Goal: Find specific page/section: Find specific page/section

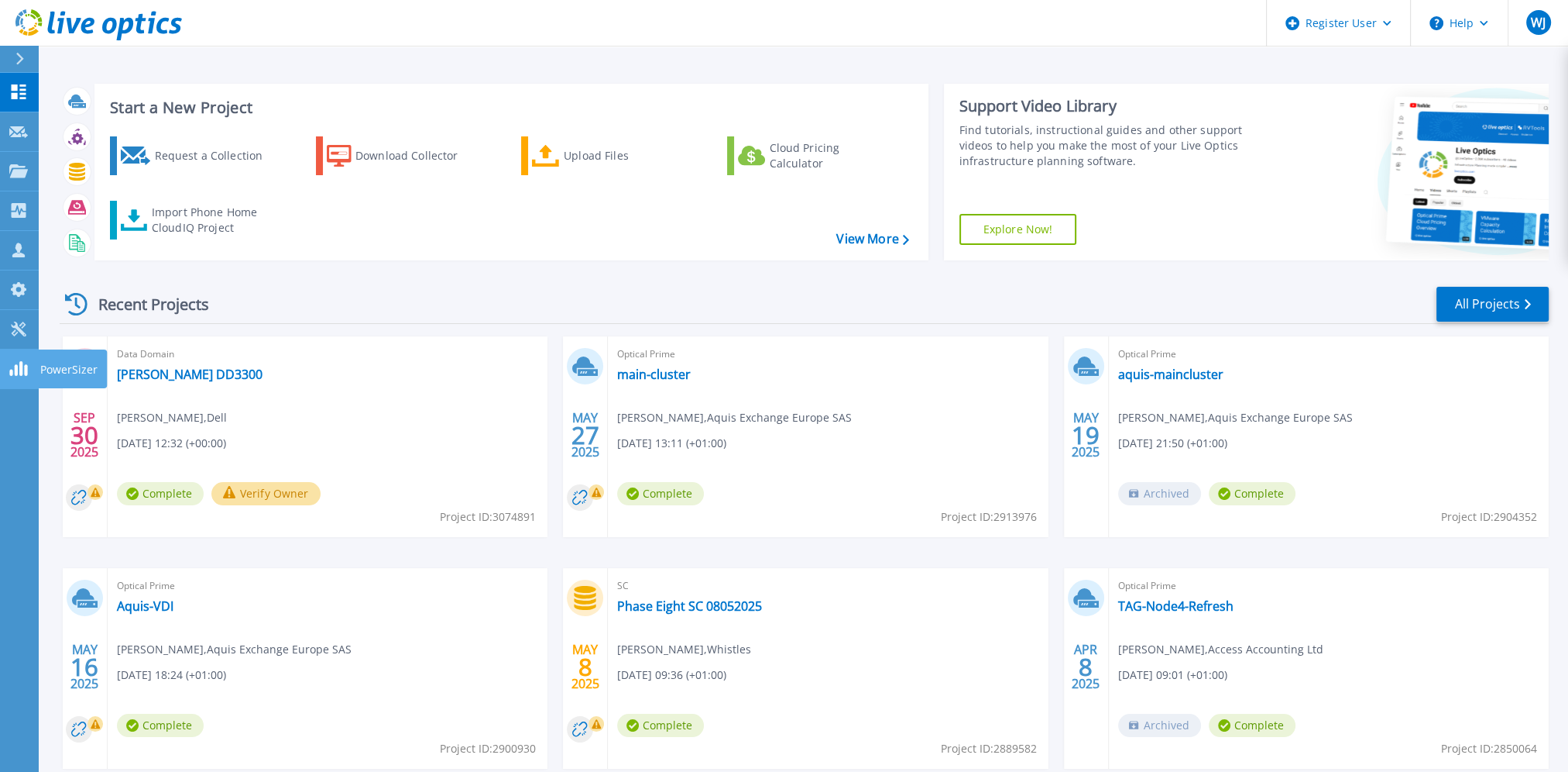
click at [6, 369] on link "PowerSizer PowerSizer" at bounding box center [19, 369] width 39 height 39
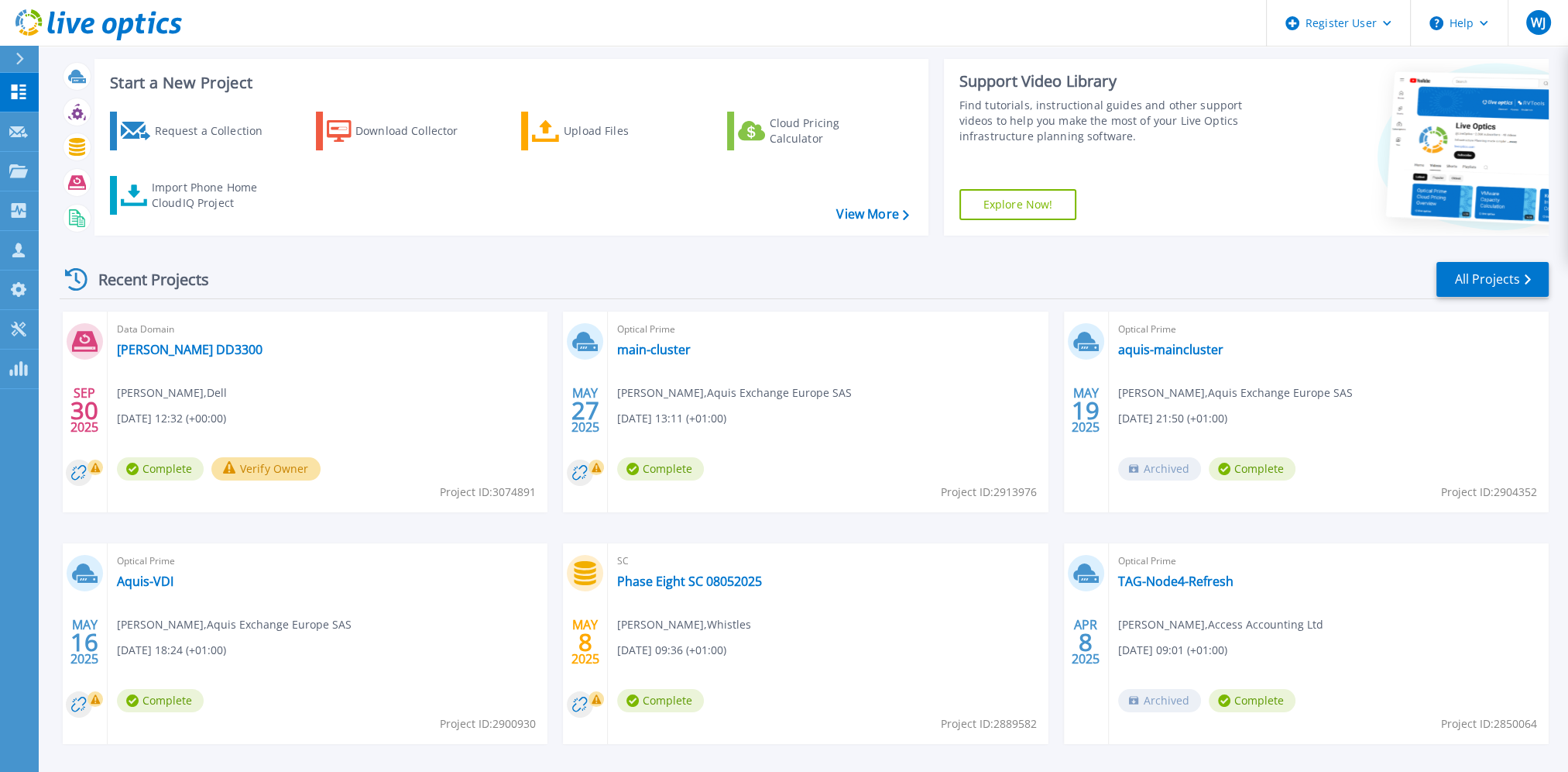
scroll to position [87, 0]
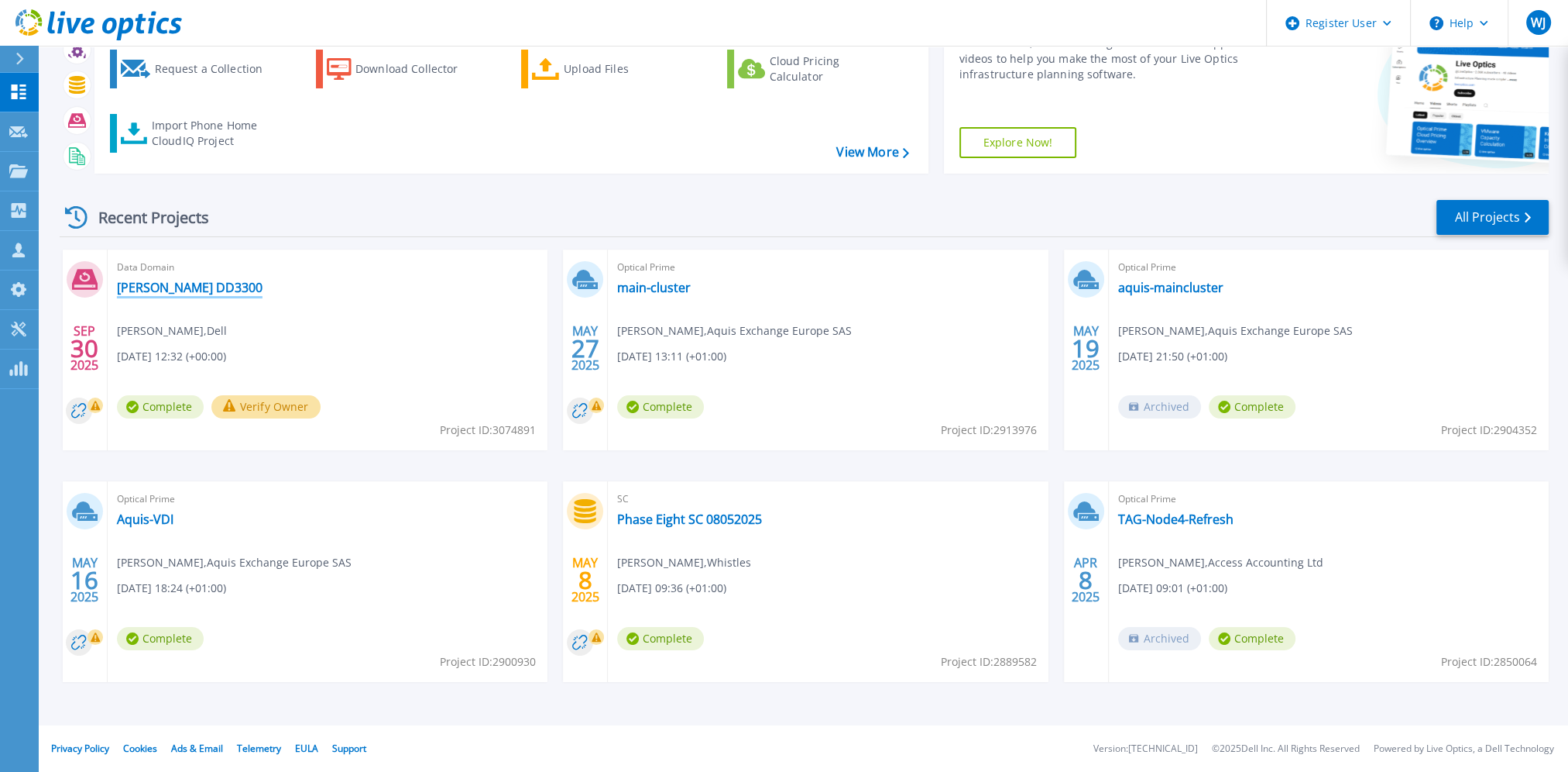
click at [179, 288] on link "Saputo DD3300" at bounding box center [190, 287] width 146 height 16
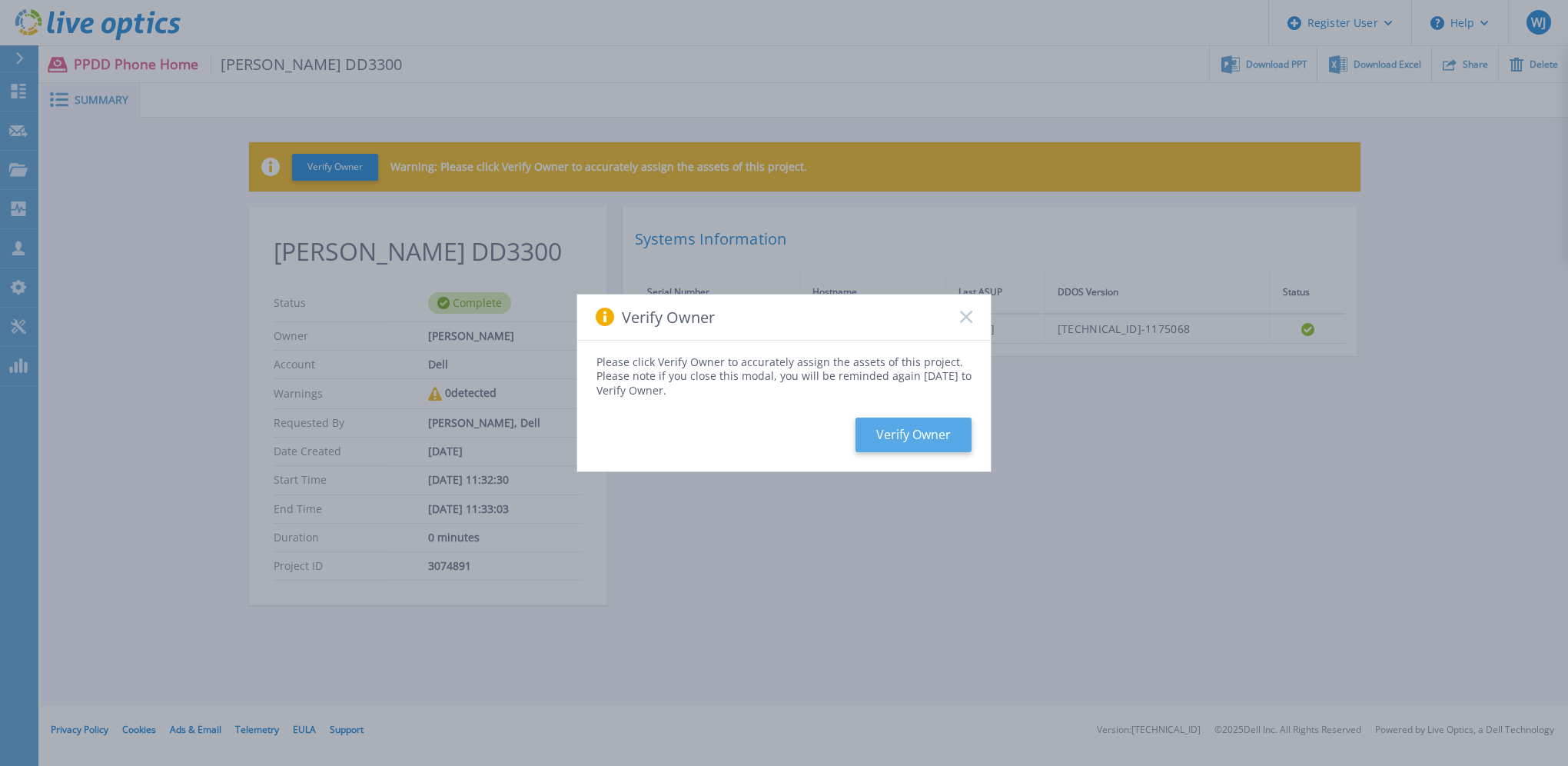
click at [931, 434] on button "Verify Owner" at bounding box center [913, 435] width 116 height 34
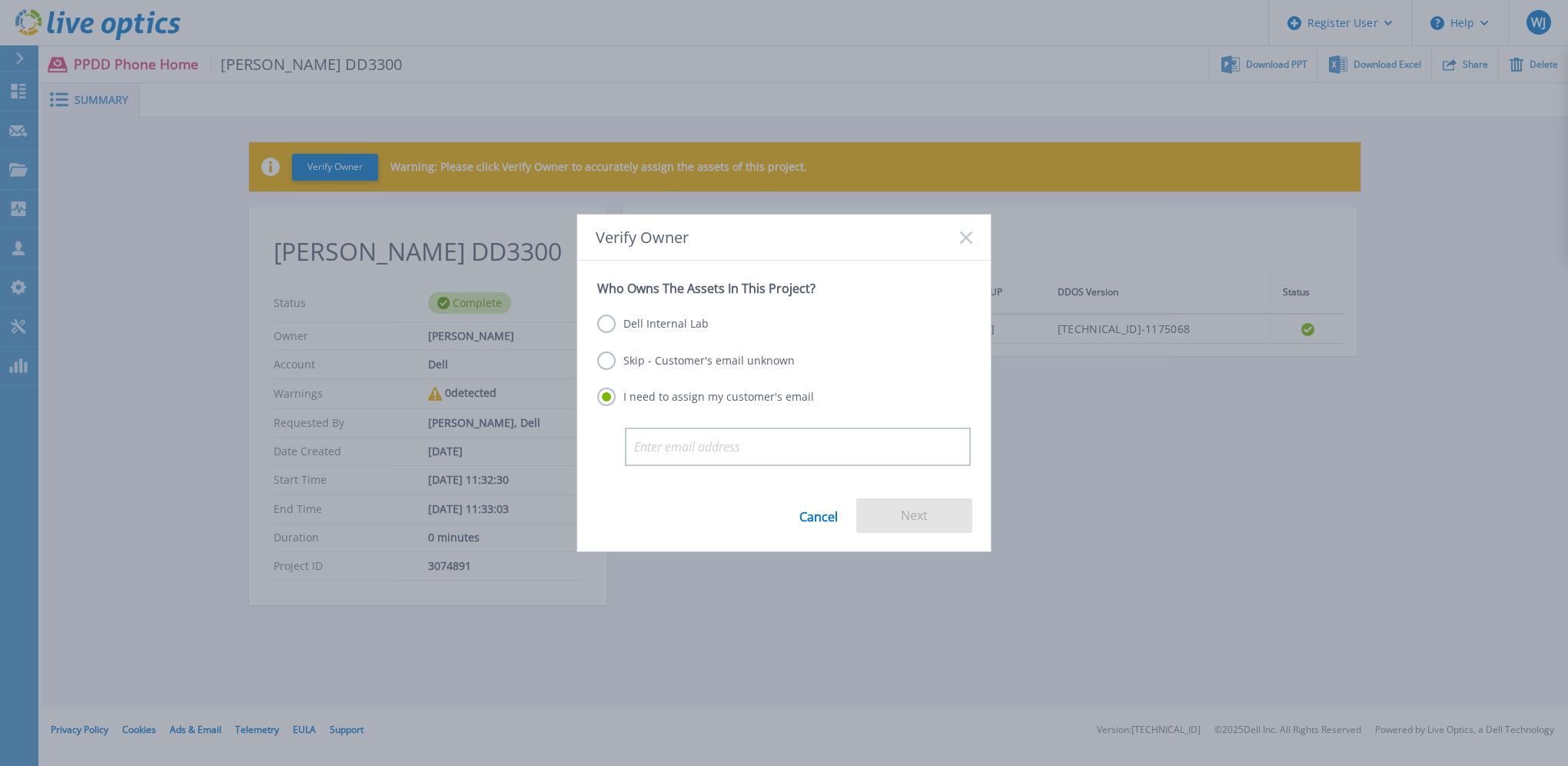
click at [819, 515] on link "Cancel" at bounding box center [818, 515] width 38 height 34
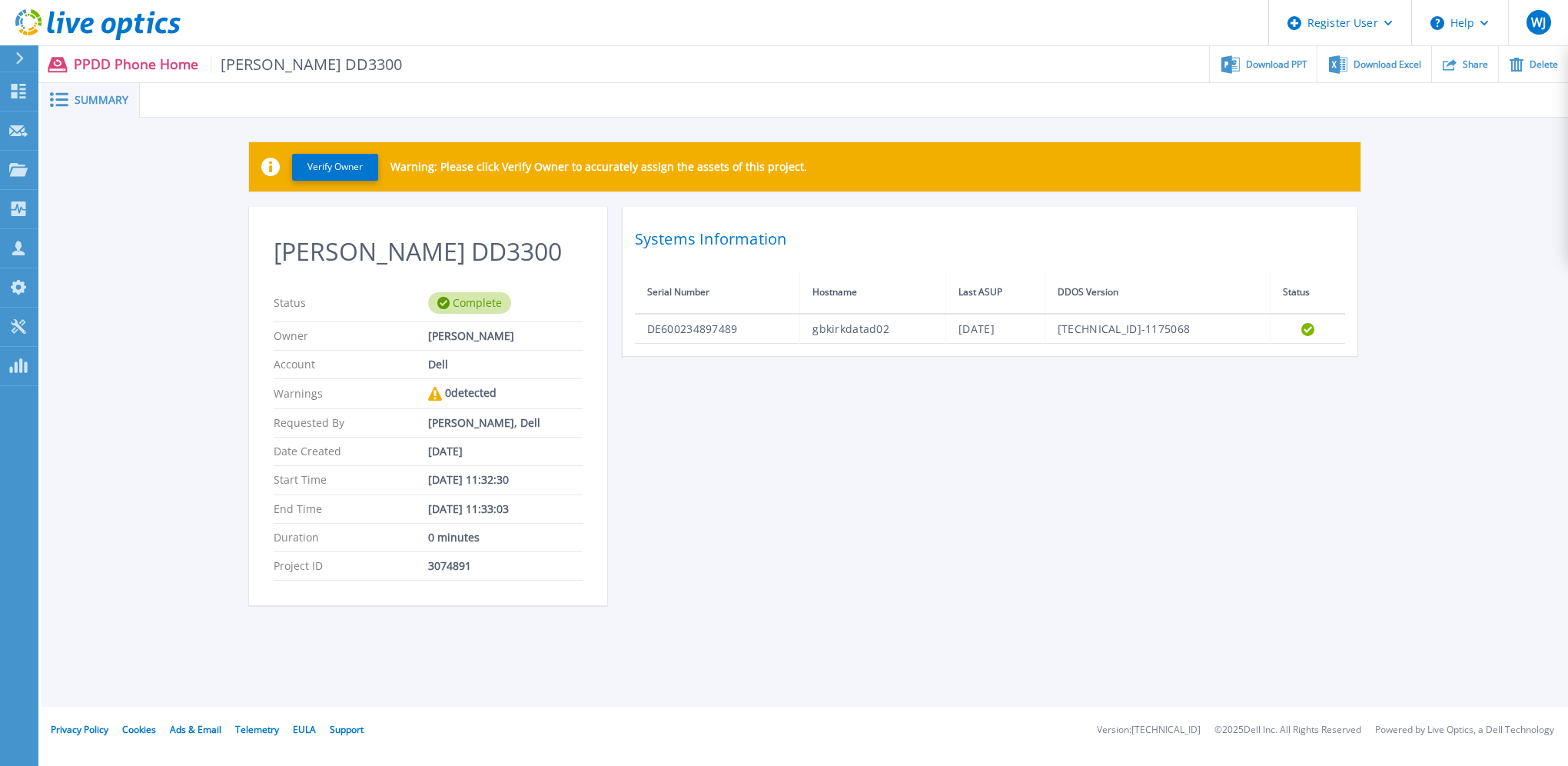
click at [20, 60] on icon at bounding box center [20, 58] width 8 height 12
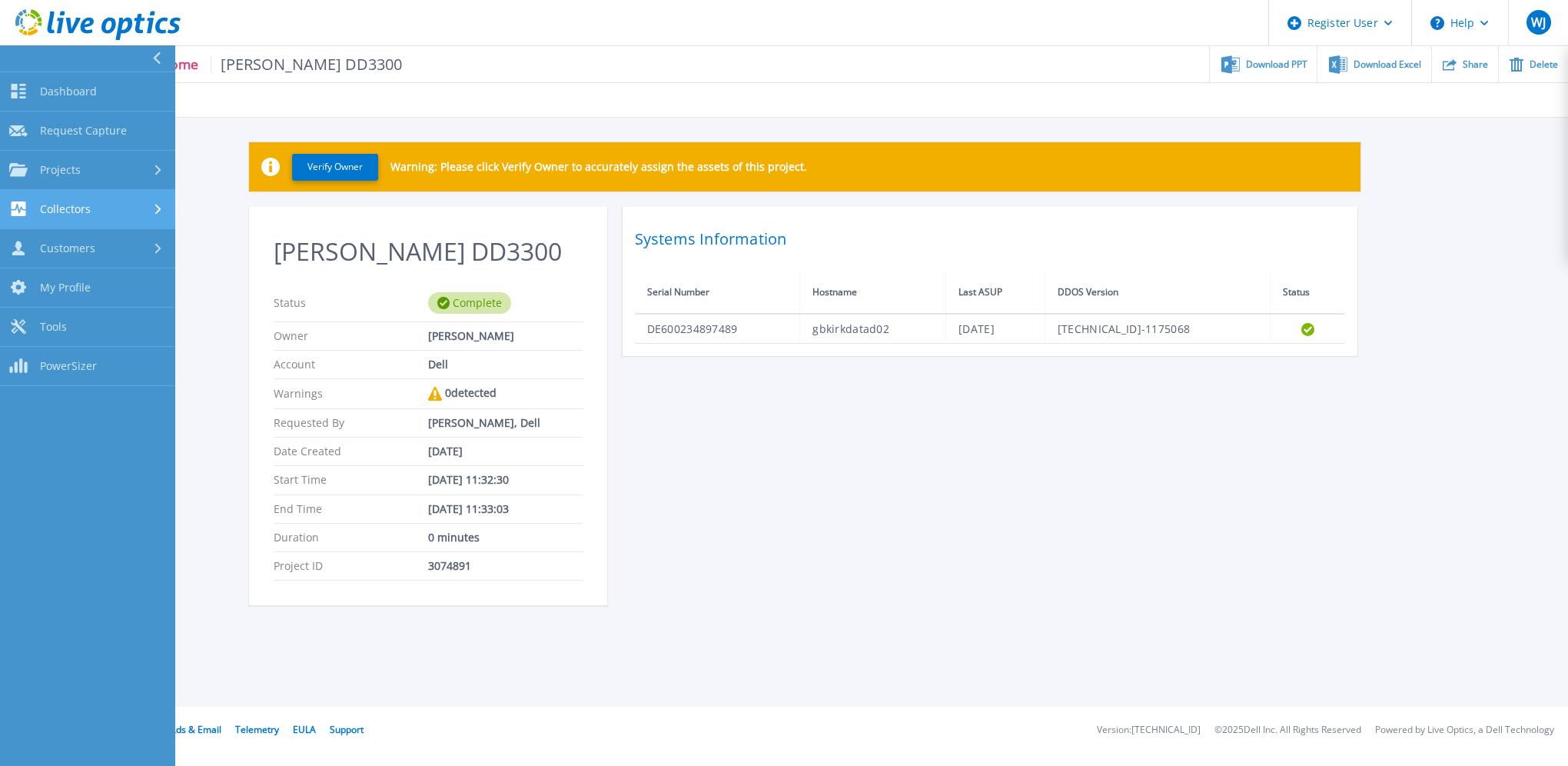
click at [71, 206] on span "Collectors" at bounding box center [65, 208] width 50 height 14
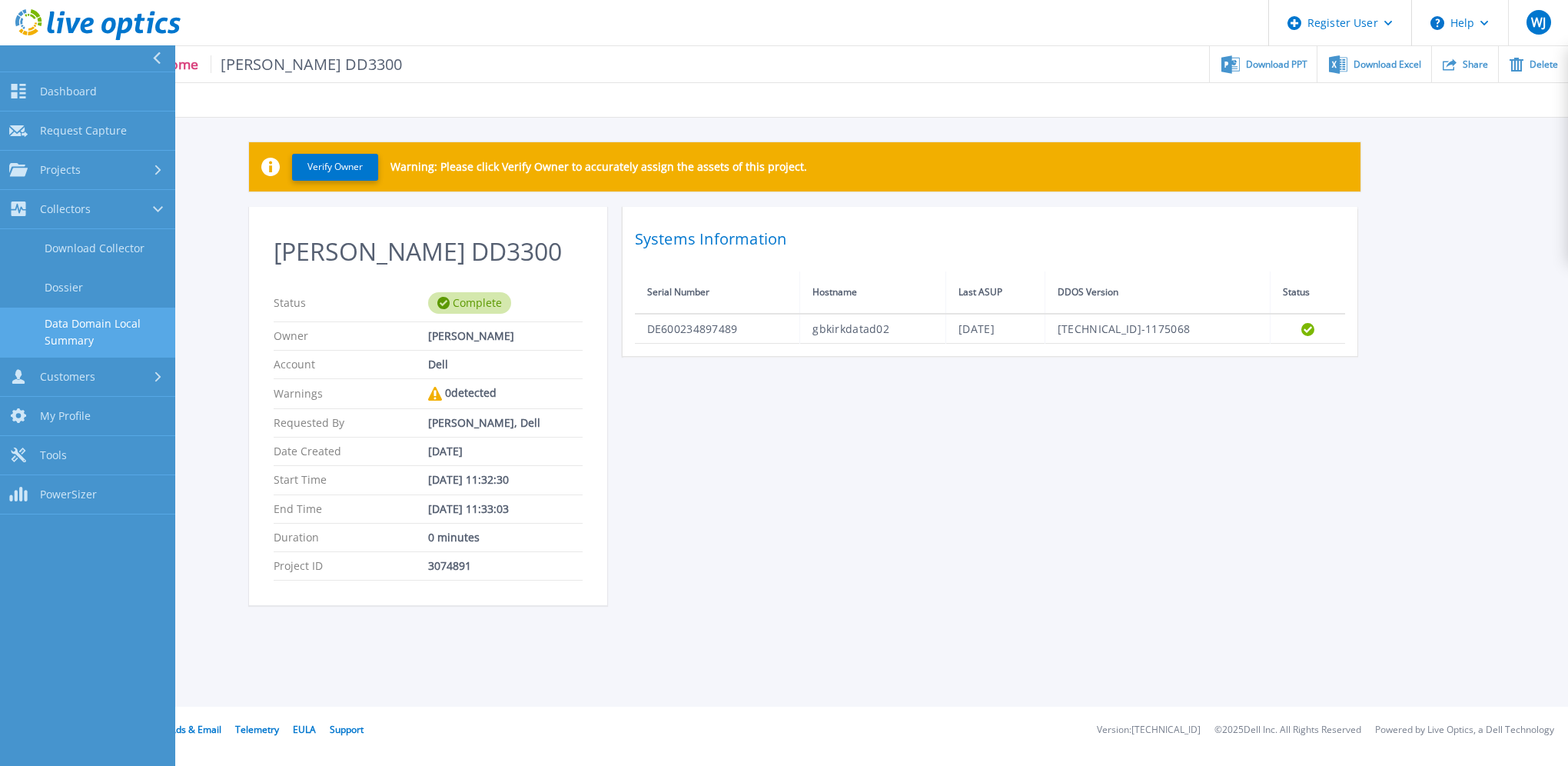
click at [67, 322] on link "Data Domain Local Summary" at bounding box center [87, 332] width 175 height 49
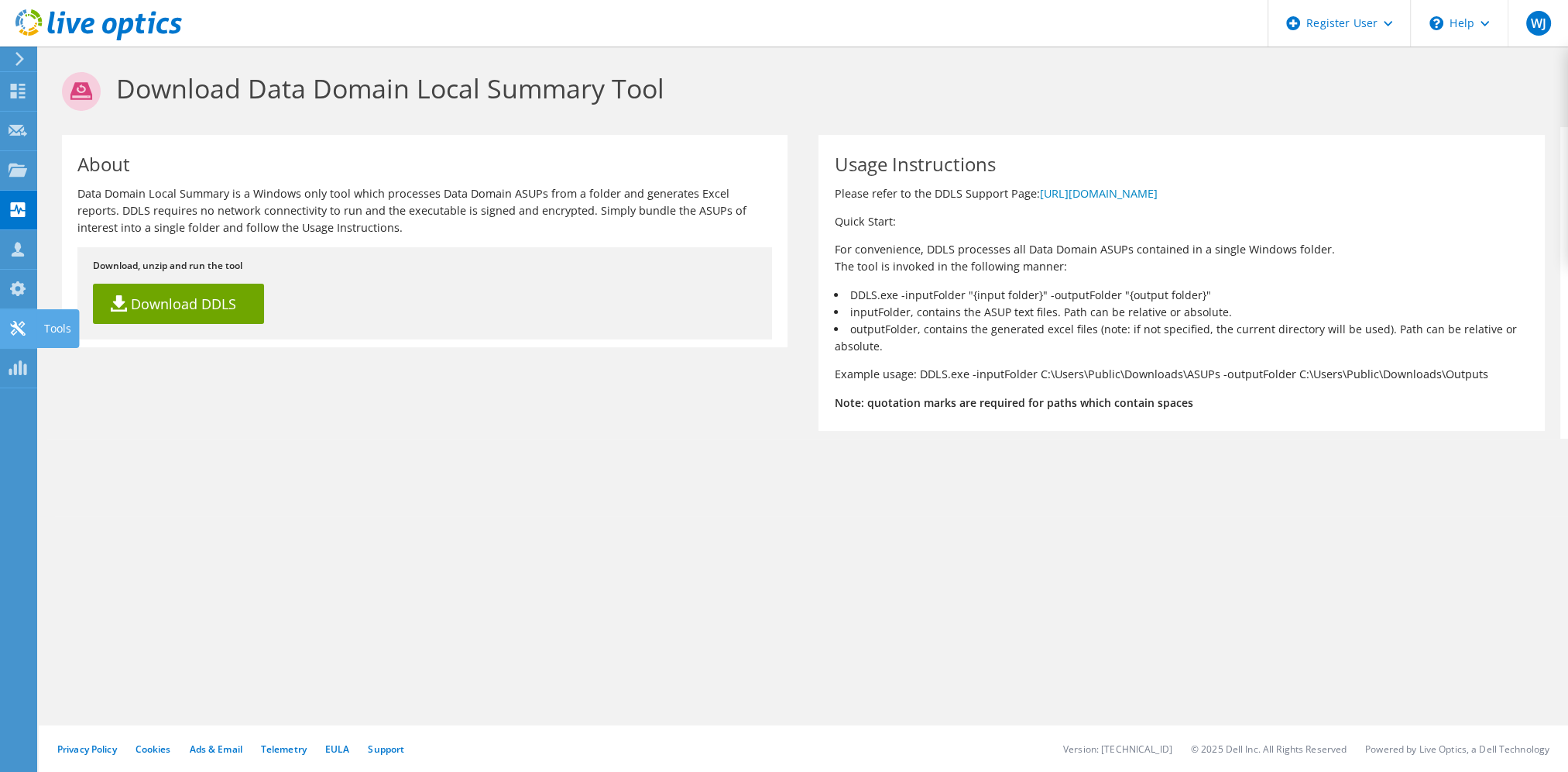
click at [19, 328] on use at bounding box center [17, 328] width 15 height 15
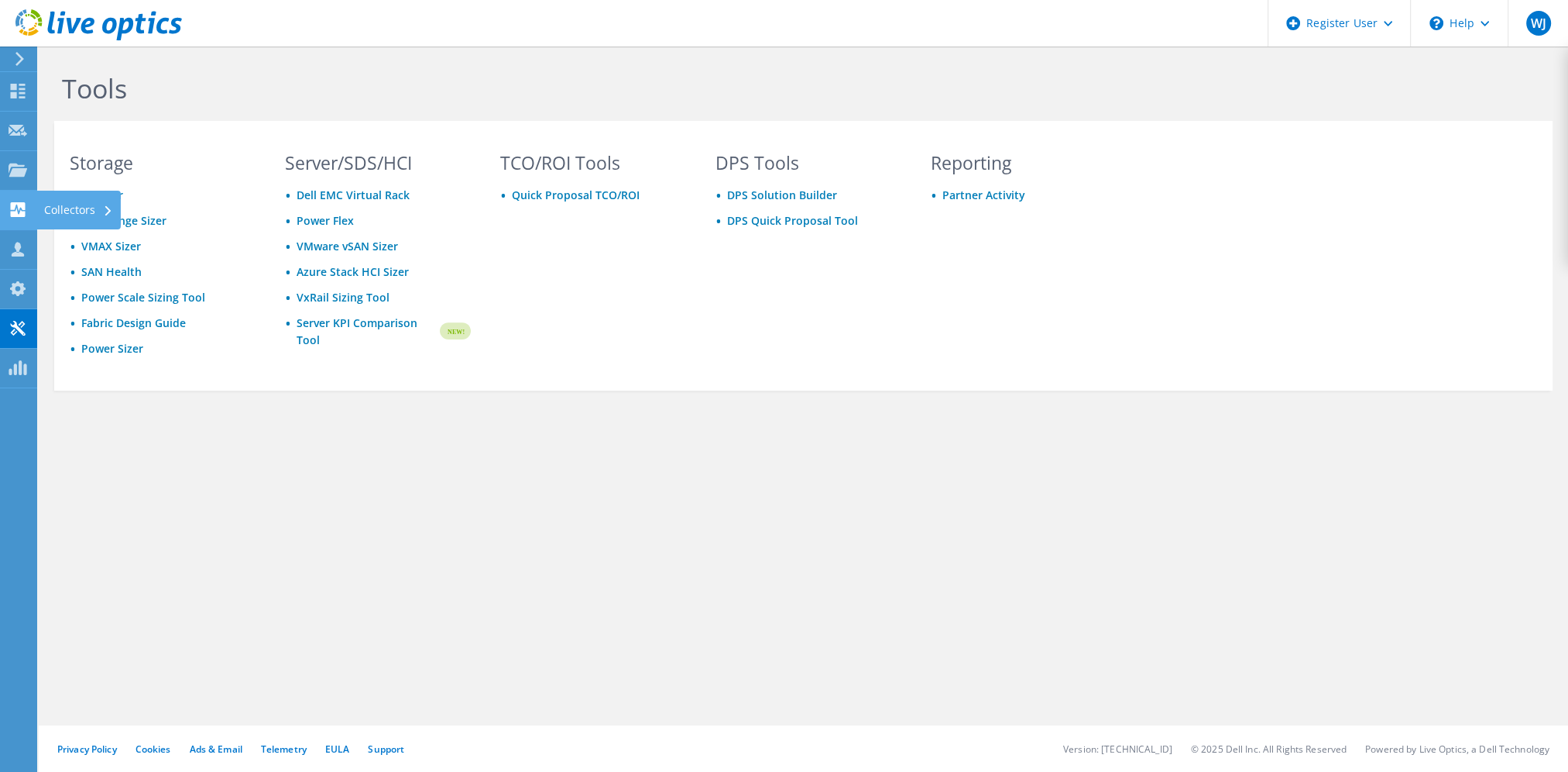
click at [16, 207] on icon at bounding box center [17, 209] width 19 height 15
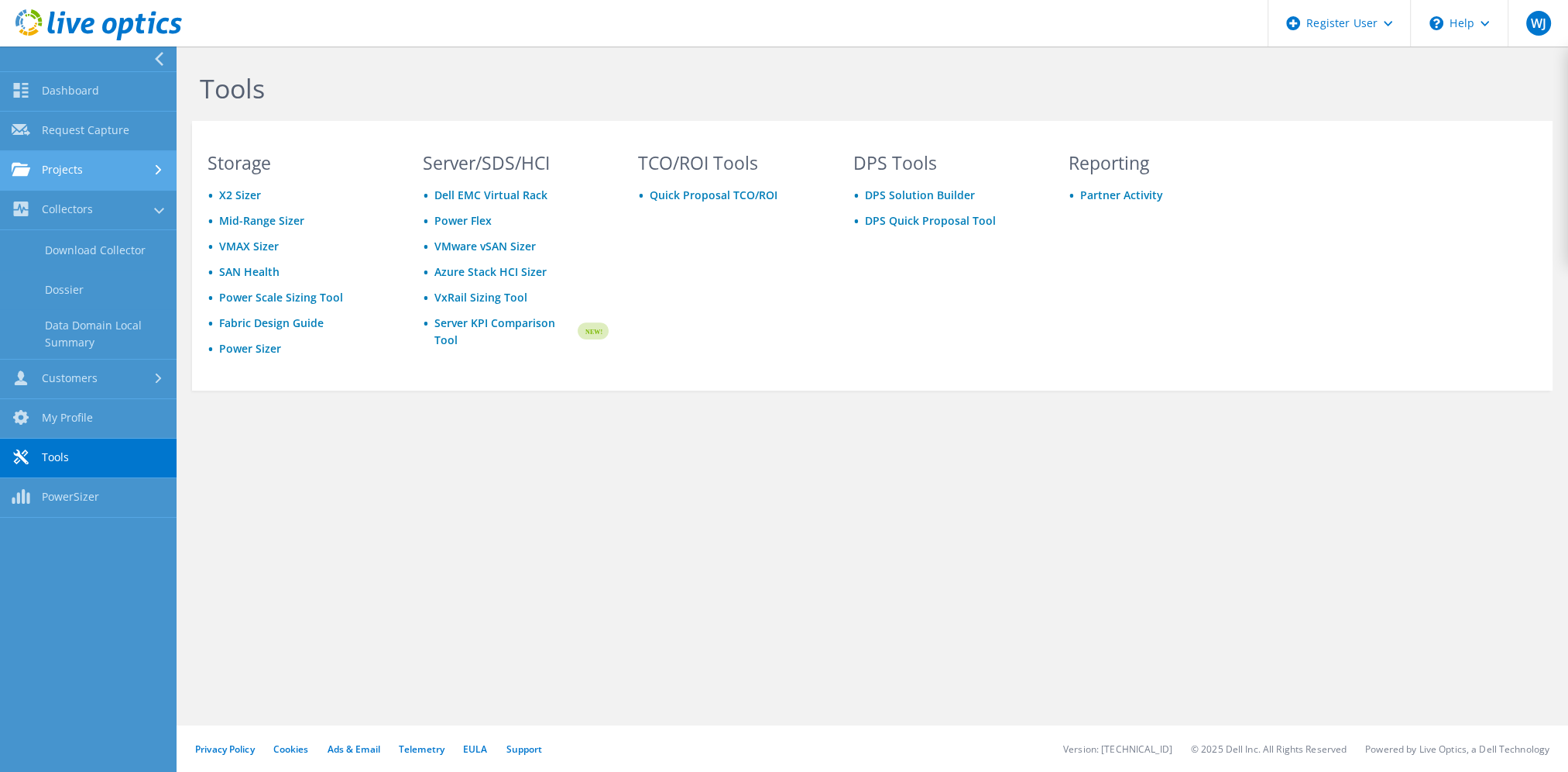
click at [73, 167] on link "Projects" at bounding box center [88, 171] width 176 height 39
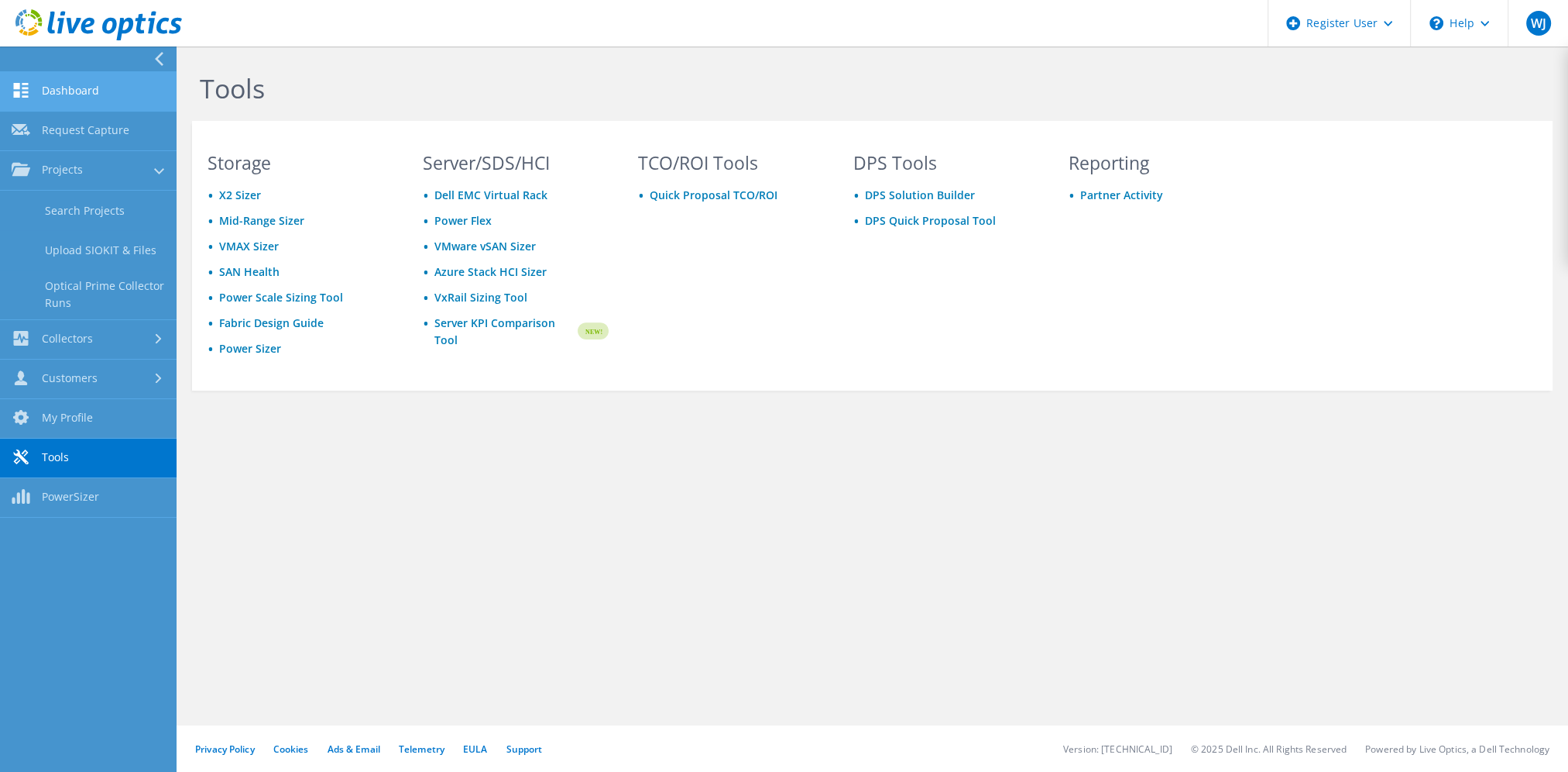
click at [83, 93] on link "Dashboard" at bounding box center [88, 92] width 176 height 39
